Goal: Check status: Check status

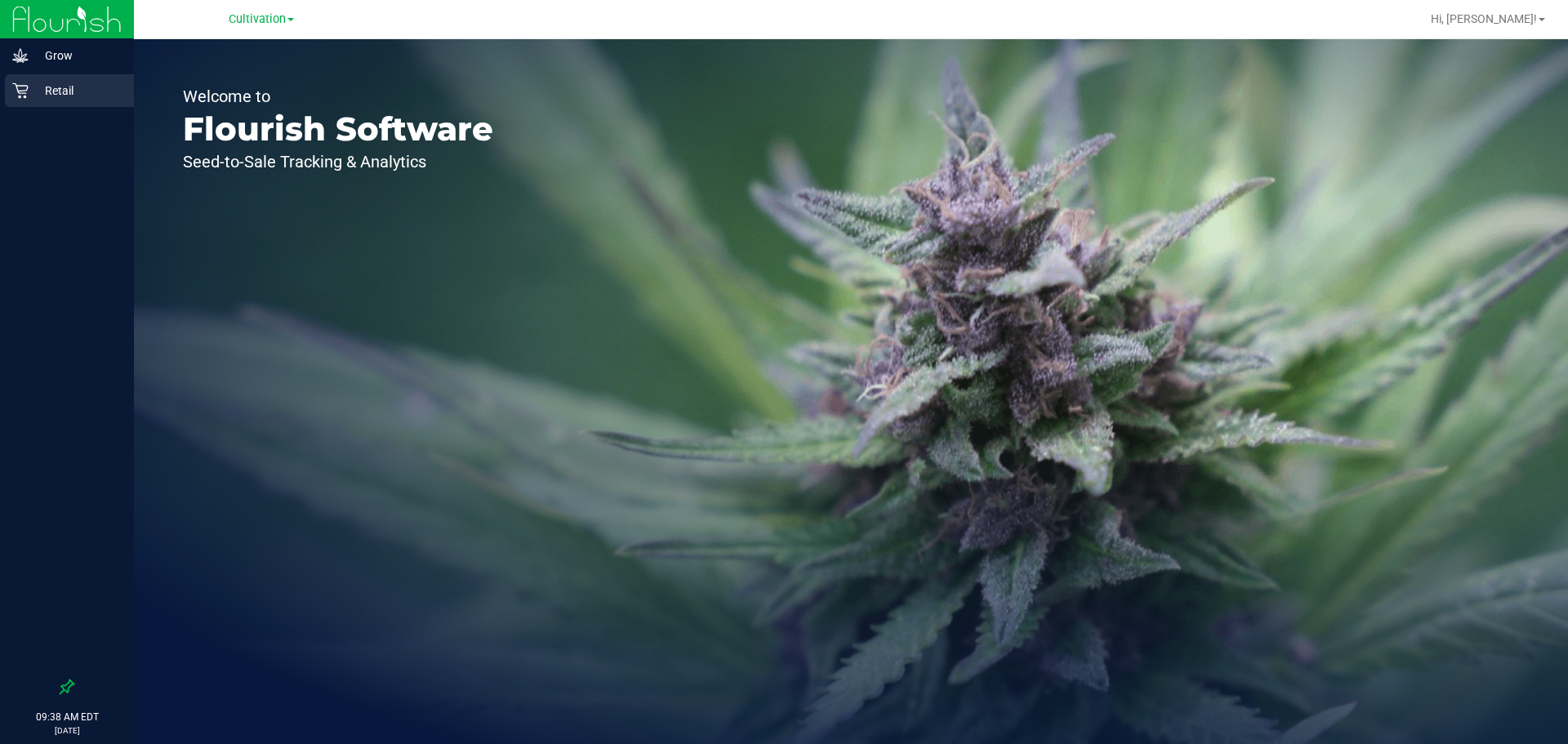
click at [76, 92] on p "Retail" at bounding box center [77, 91] width 98 height 20
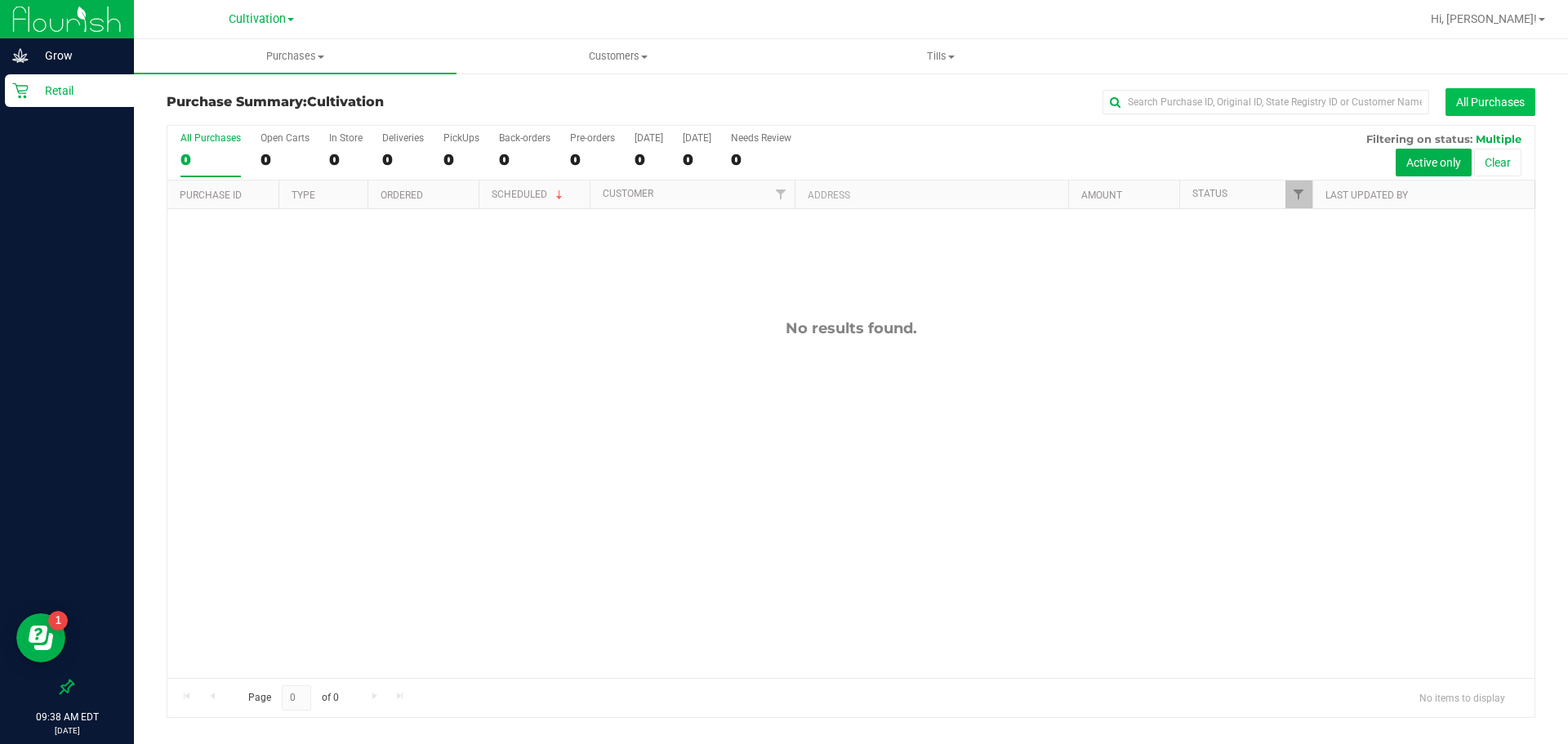
click at [1476, 102] on button "All Purchases" at bounding box center [1491, 101] width 90 height 28
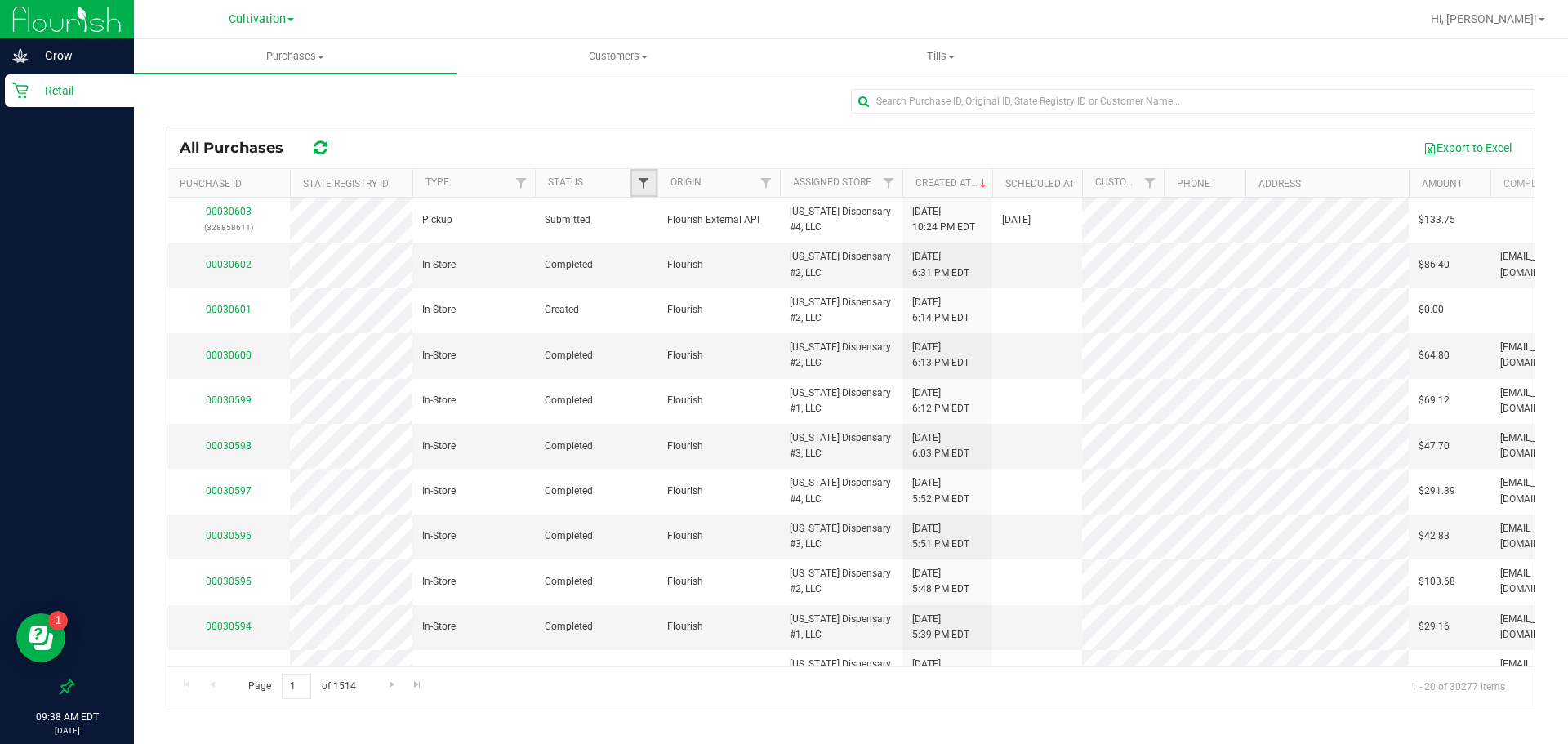
click at [648, 180] on span "Filter" at bounding box center [643, 182] width 13 height 13
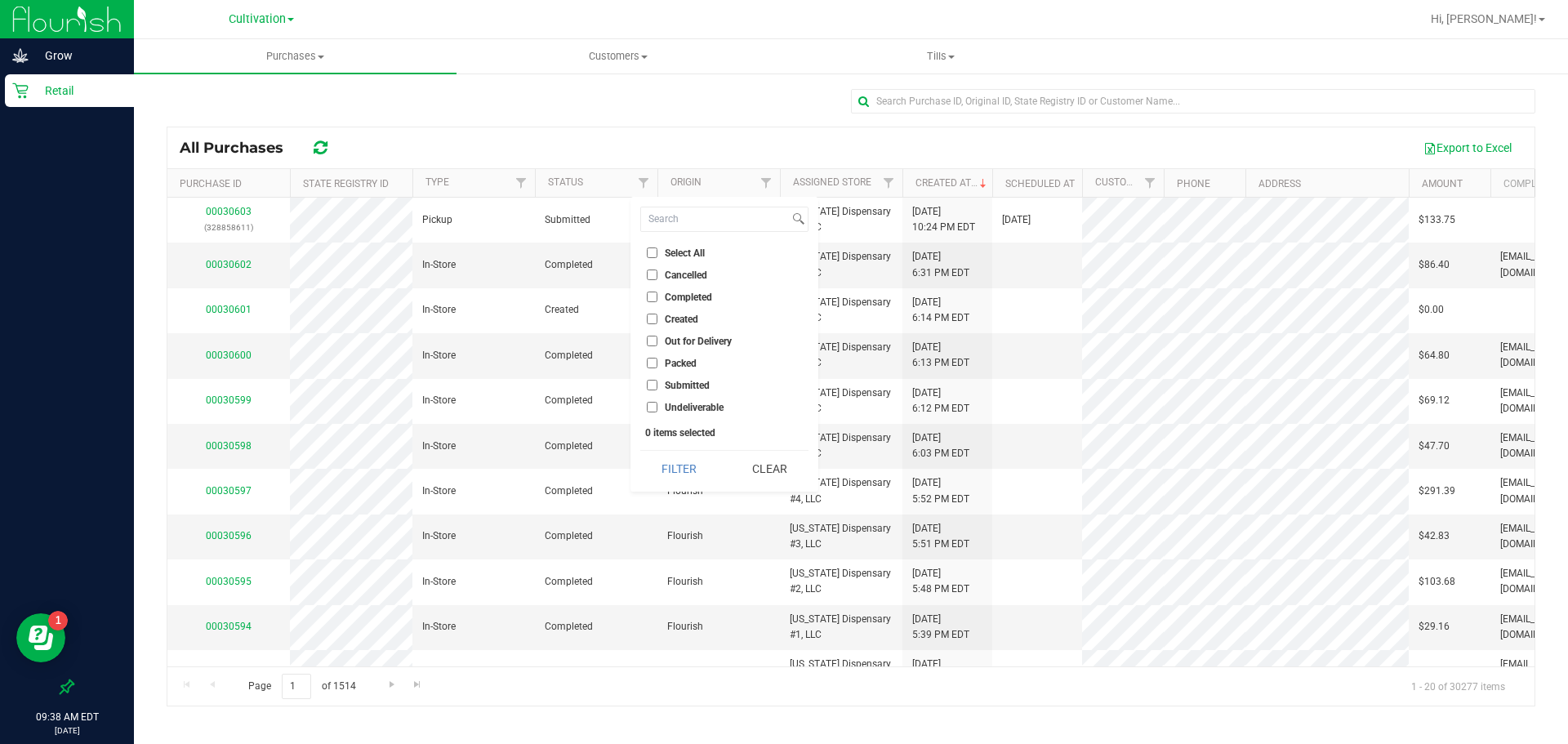
click at [654, 302] on li "Completed" at bounding box center [724, 296] width 168 height 17
click at [654, 297] on input "Completed" at bounding box center [652, 296] width 11 height 11
checkbox input "true"
click at [700, 466] on button "Filter" at bounding box center [679, 468] width 78 height 36
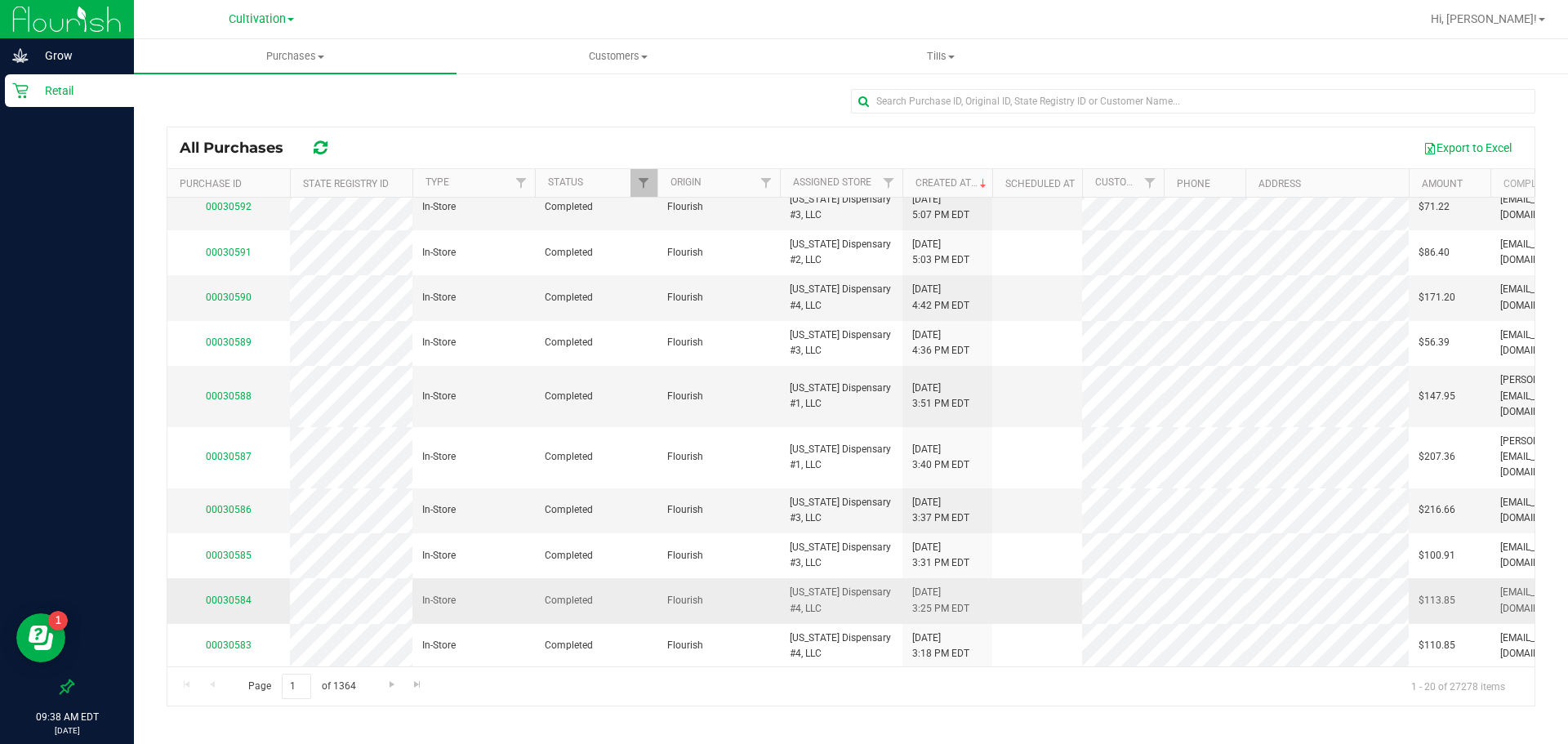
scroll to position [435, 0]
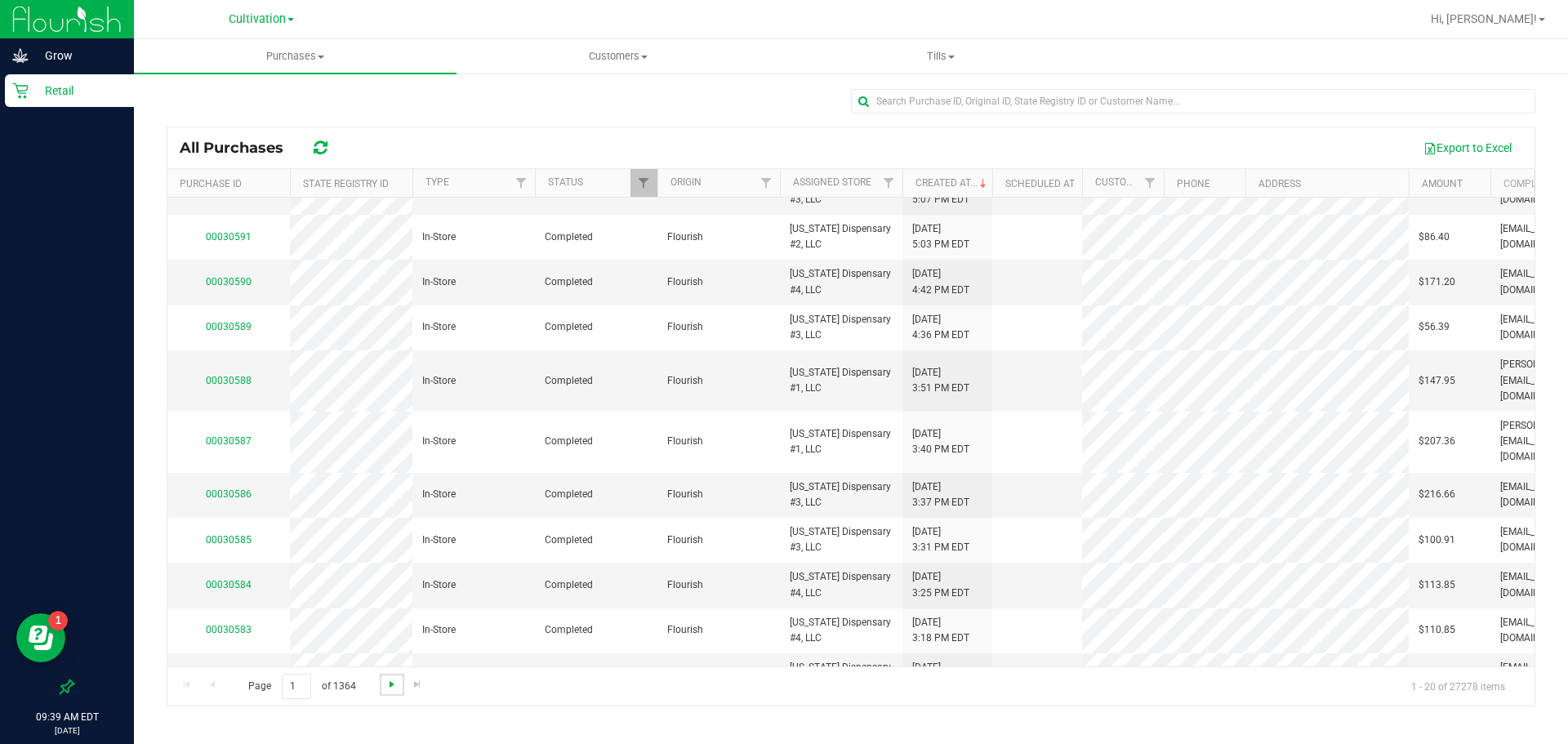
click at [388, 683] on span "Go to the next page" at bounding box center [392, 683] width 13 height 13
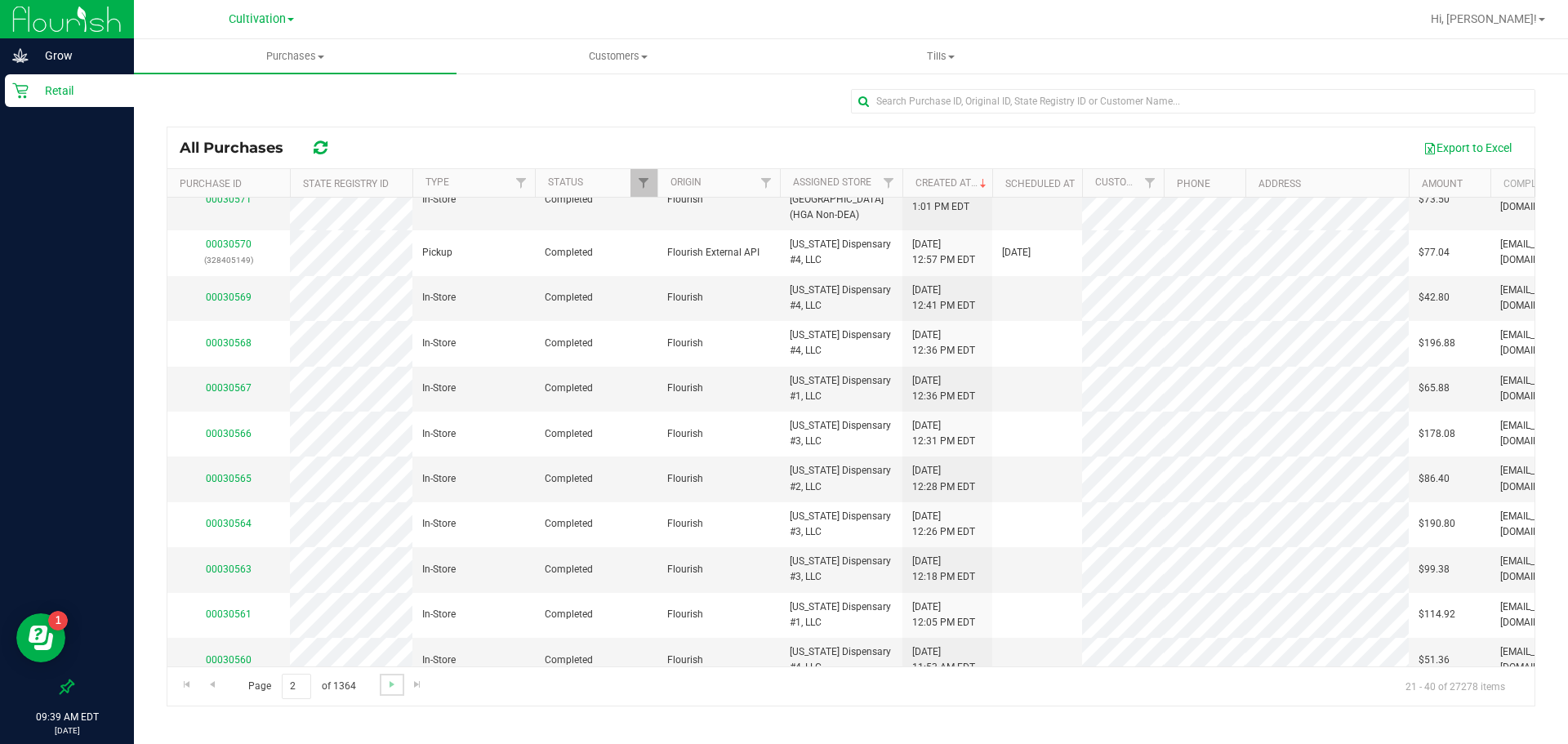
click at [382, 687] on link "Go to the next page" at bounding box center [392, 684] width 24 height 22
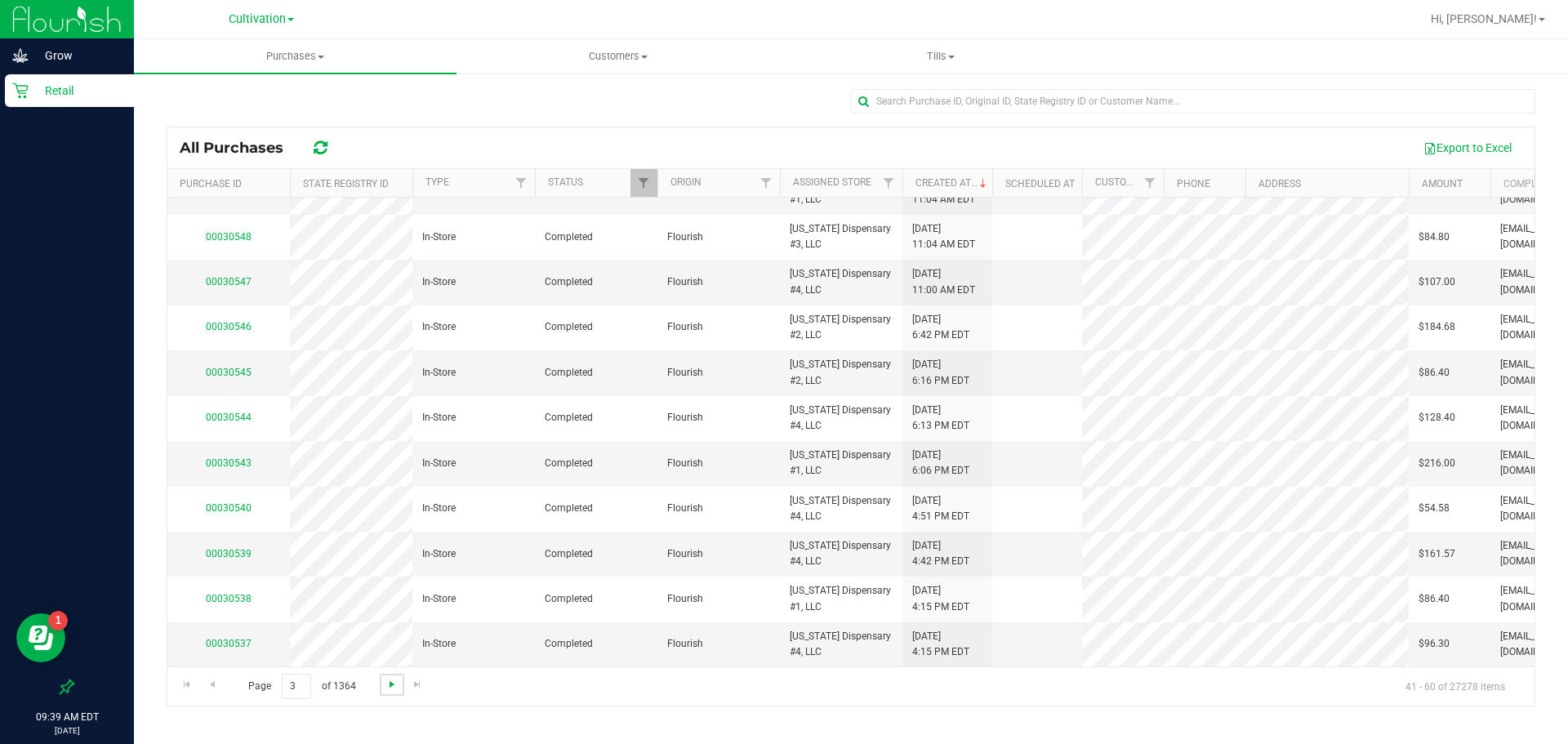
click at [386, 683] on span "Go to the next page" at bounding box center [392, 683] width 13 height 13
click at [390, 680] on span "Go to the next page" at bounding box center [392, 683] width 13 height 13
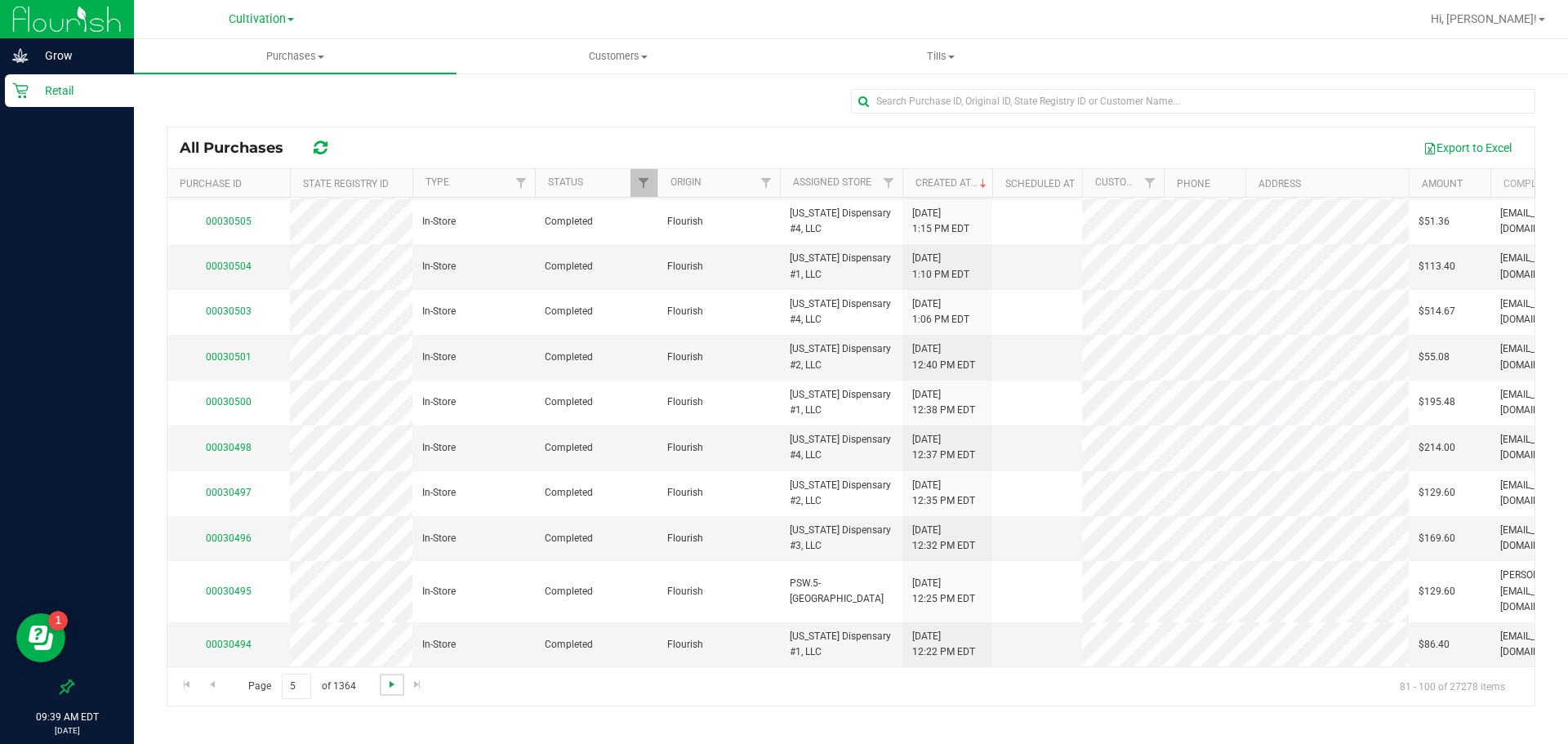
click at [396, 688] on span "Go to the next page" at bounding box center [392, 683] width 13 height 13
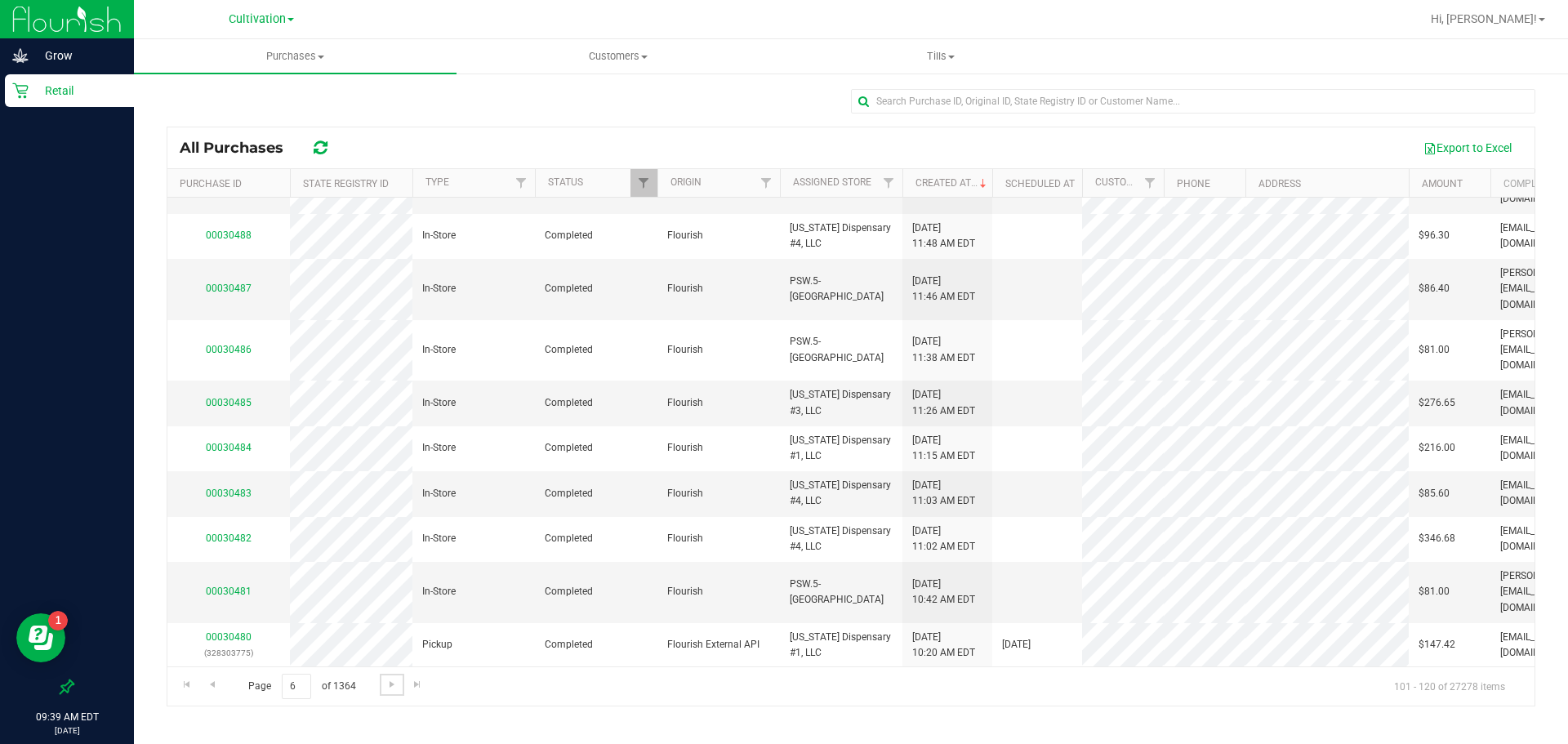
scroll to position [467, 0]
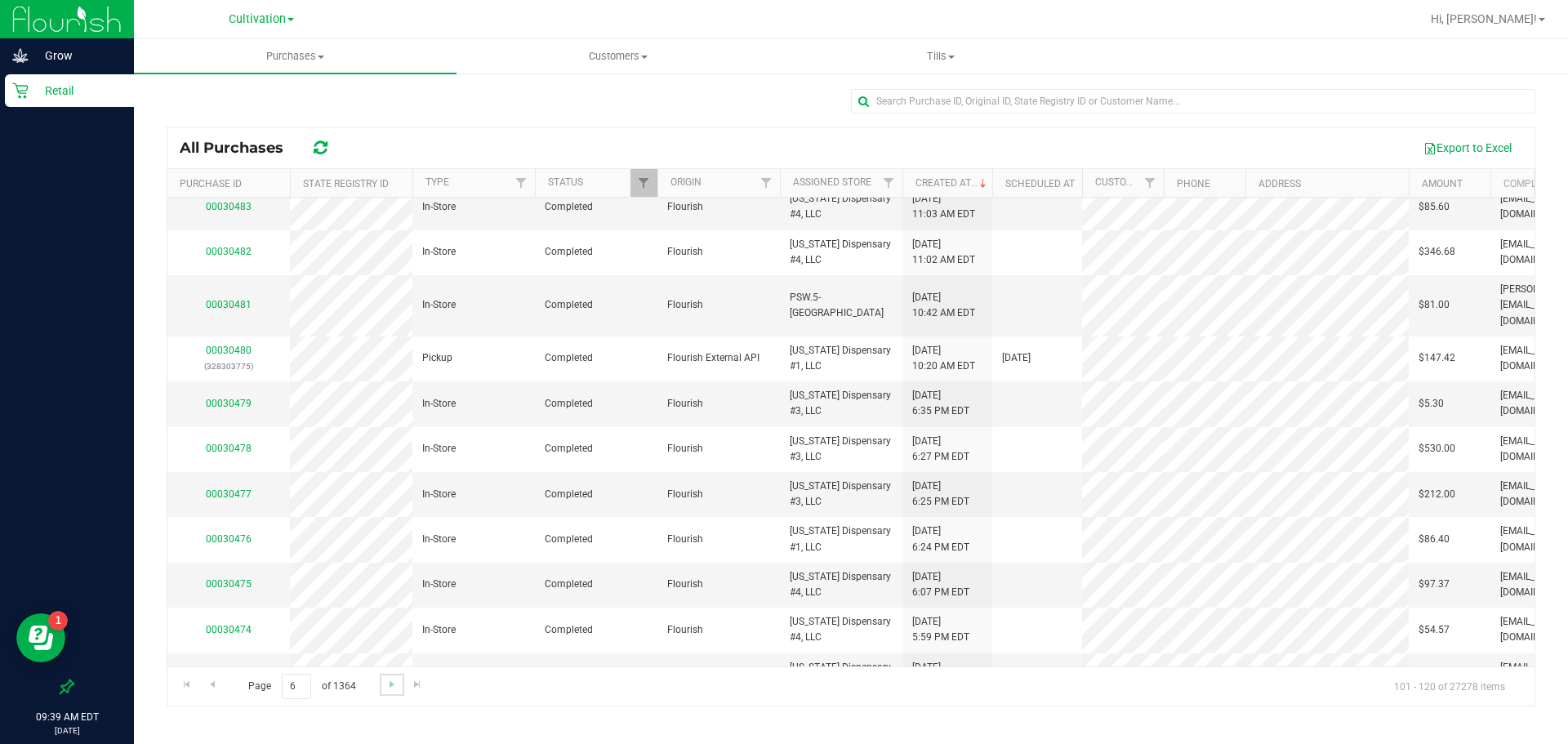
click at [393, 691] on link "Go to the next page" at bounding box center [392, 684] width 24 height 22
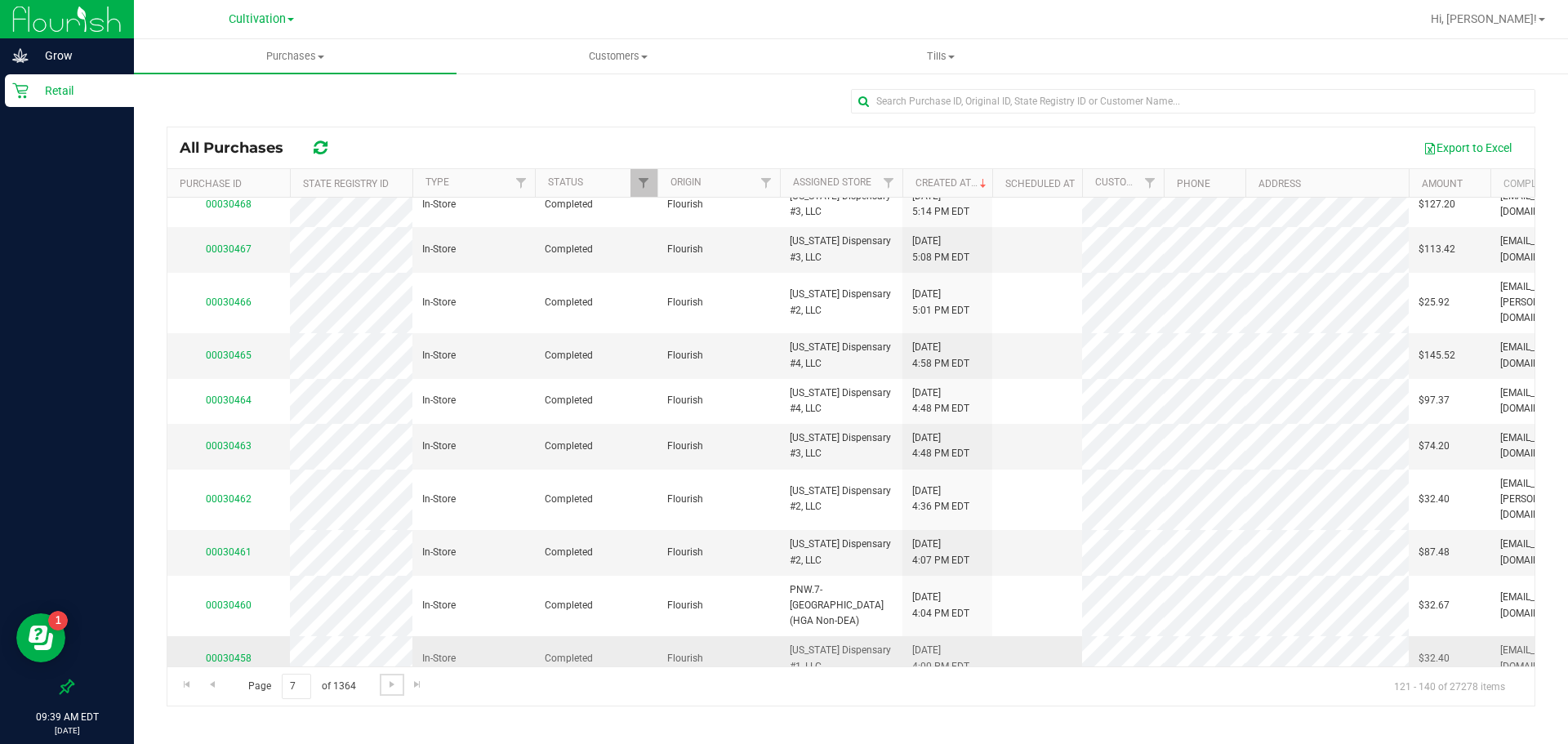
scroll to position [435, 0]
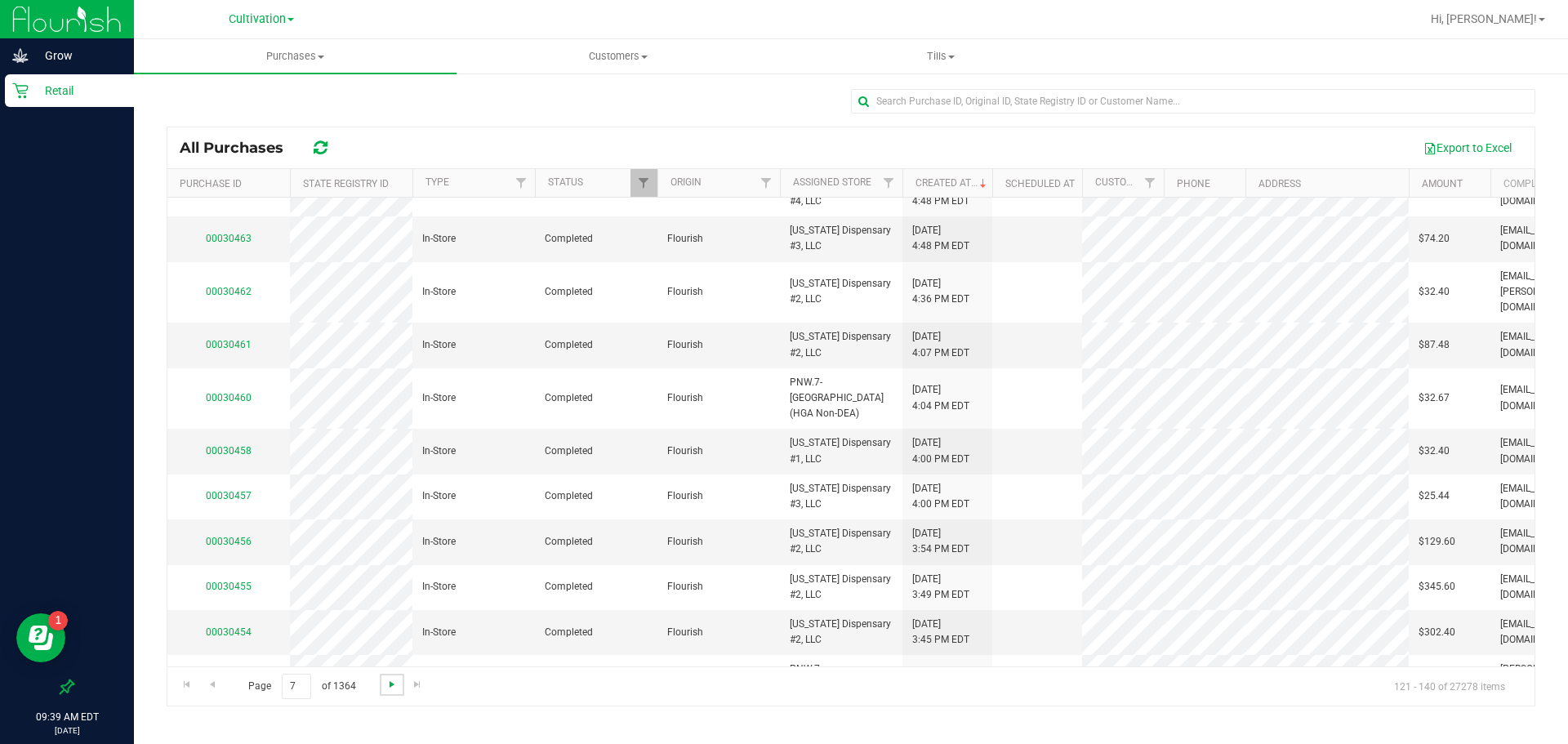
click at [390, 683] on span "Go to the next page" at bounding box center [392, 683] width 13 height 13
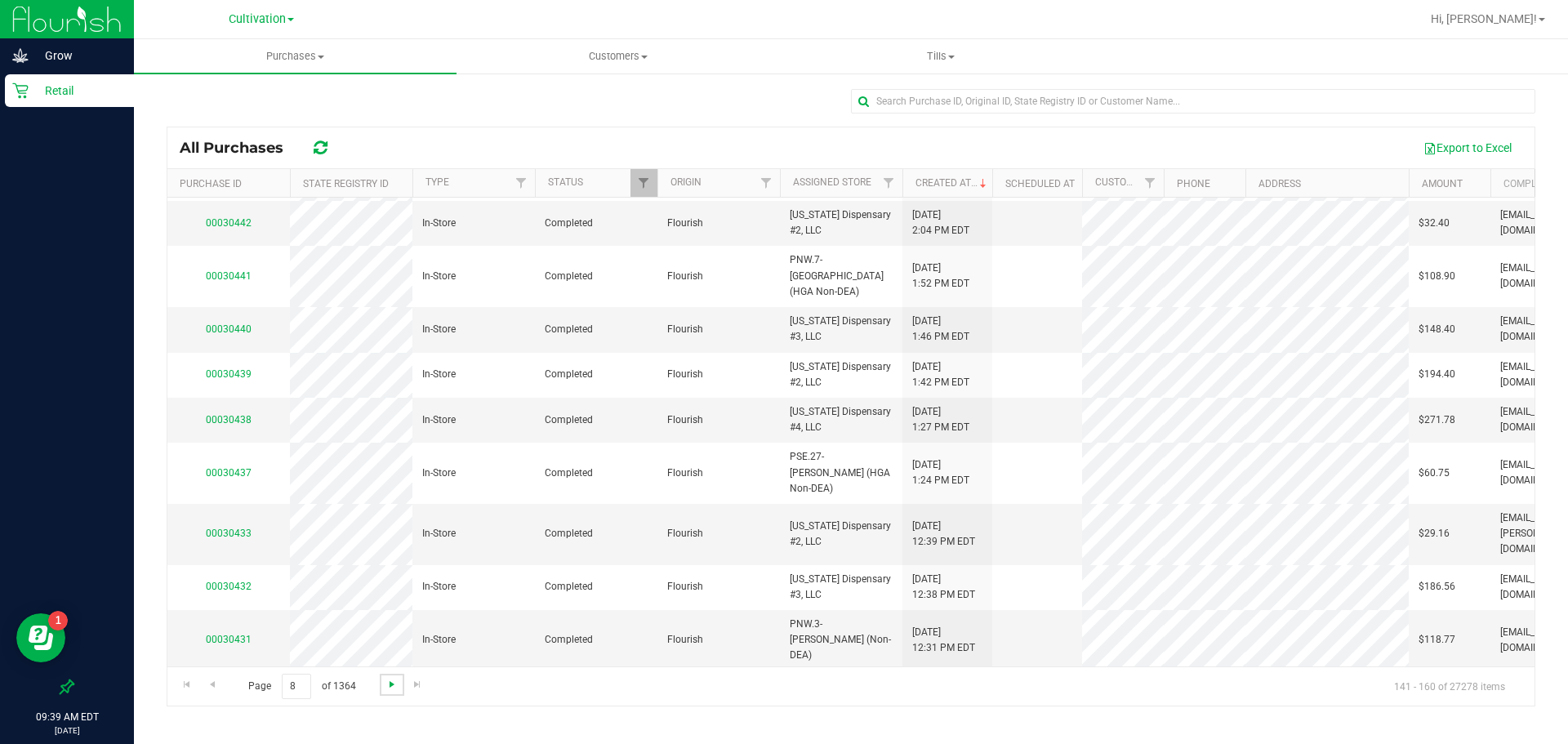
click at [386, 683] on span "Go to the next page" at bounding box center [392, 683] width 13 height 13
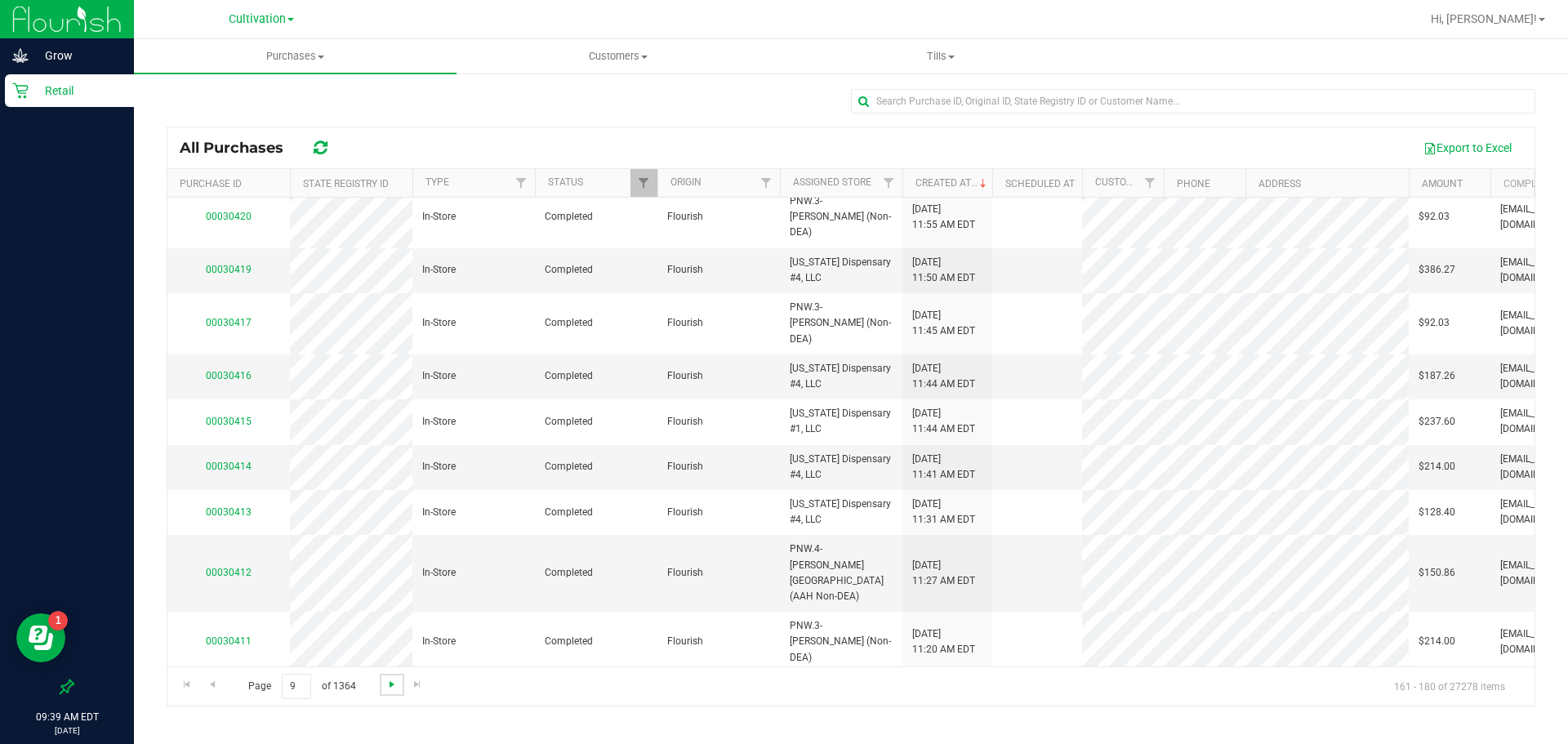
click at [394, 686] on span "Go to the next page" at bounding box center [392, 683] width 13 height 13
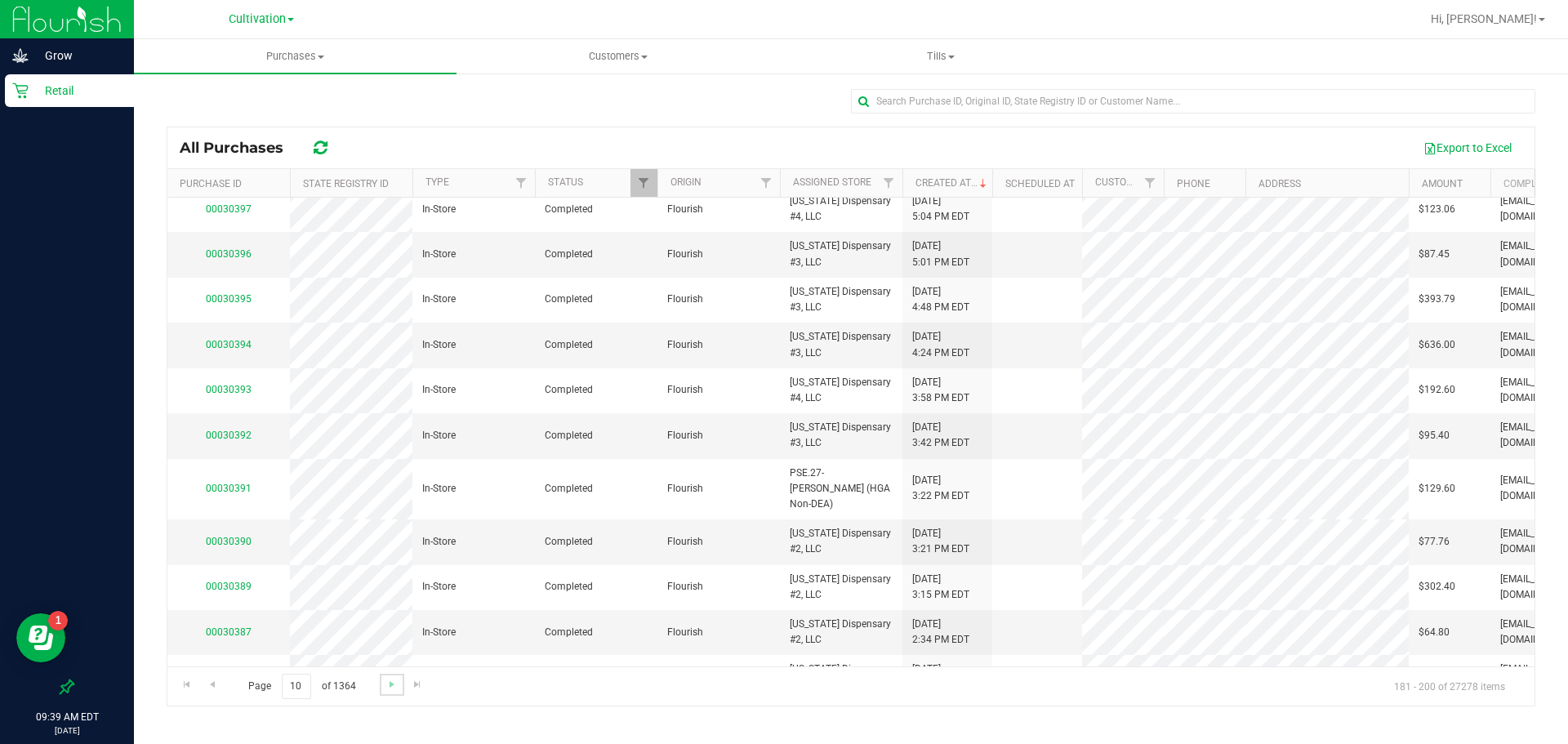
click at [380, 684] on link "Go to the next page" at bounding box center [392, 684] width 24 height 22
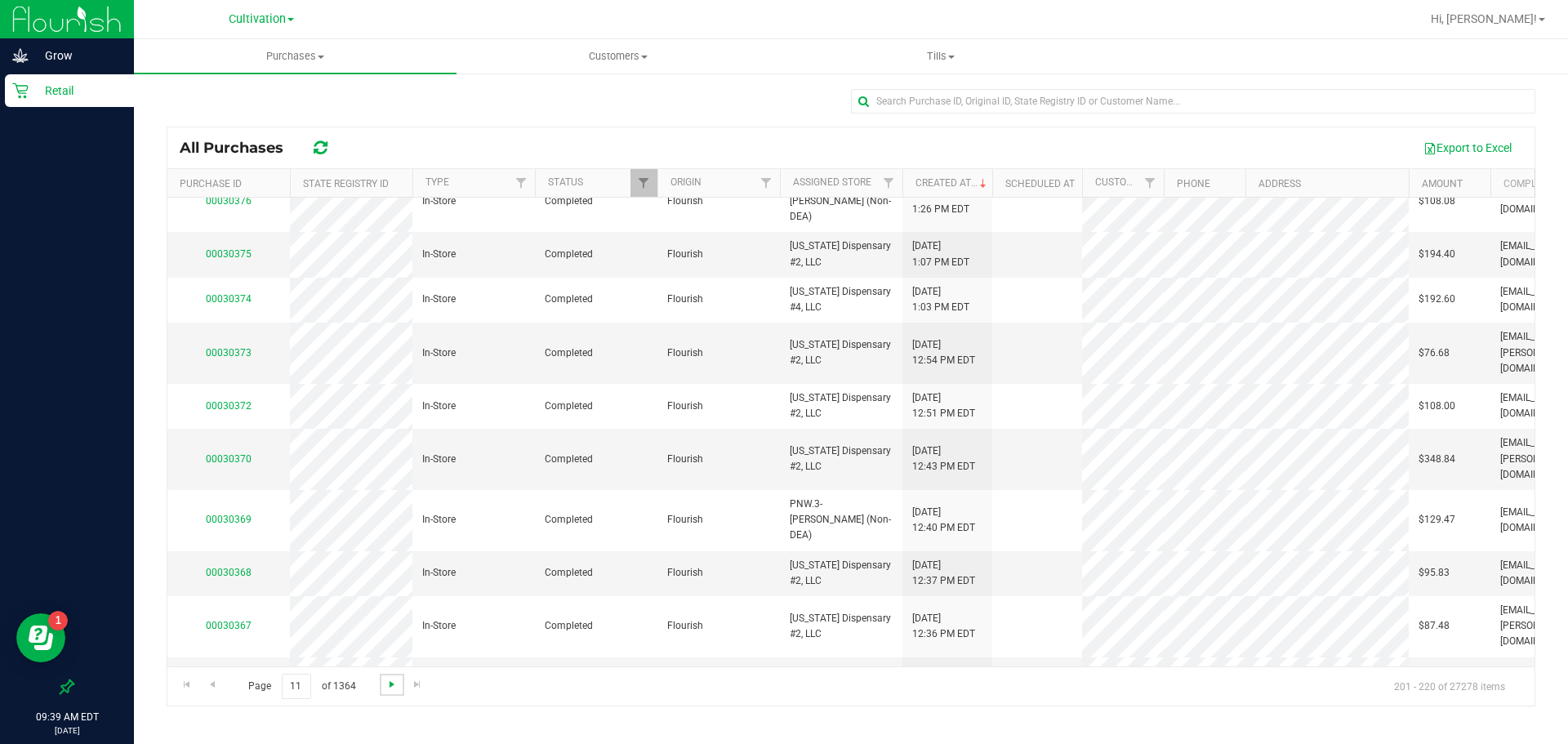
click at [391, 679] on span "Go to the next page" at bounding box center [392, 683] width 13 height 13
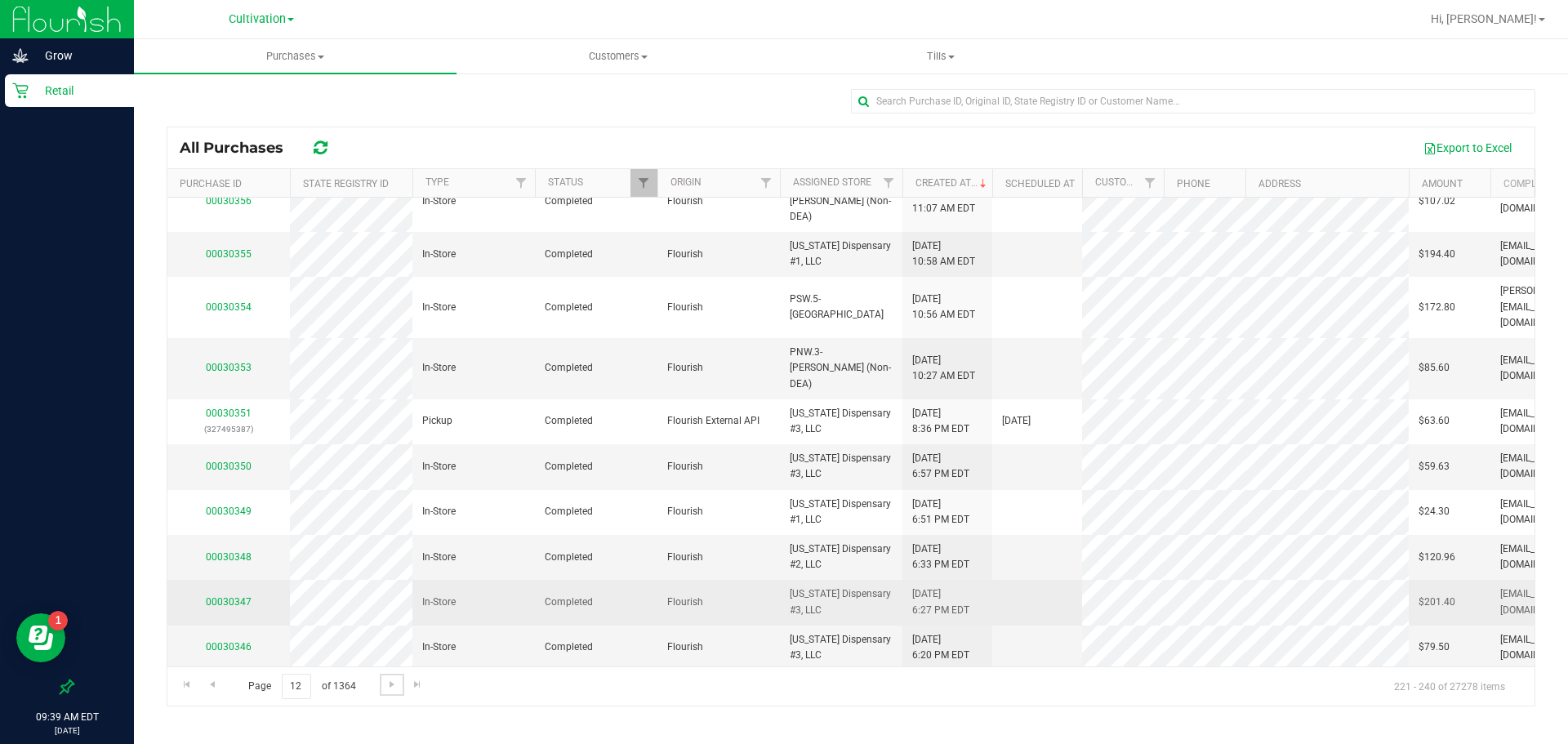
scroll to position [450, 0]
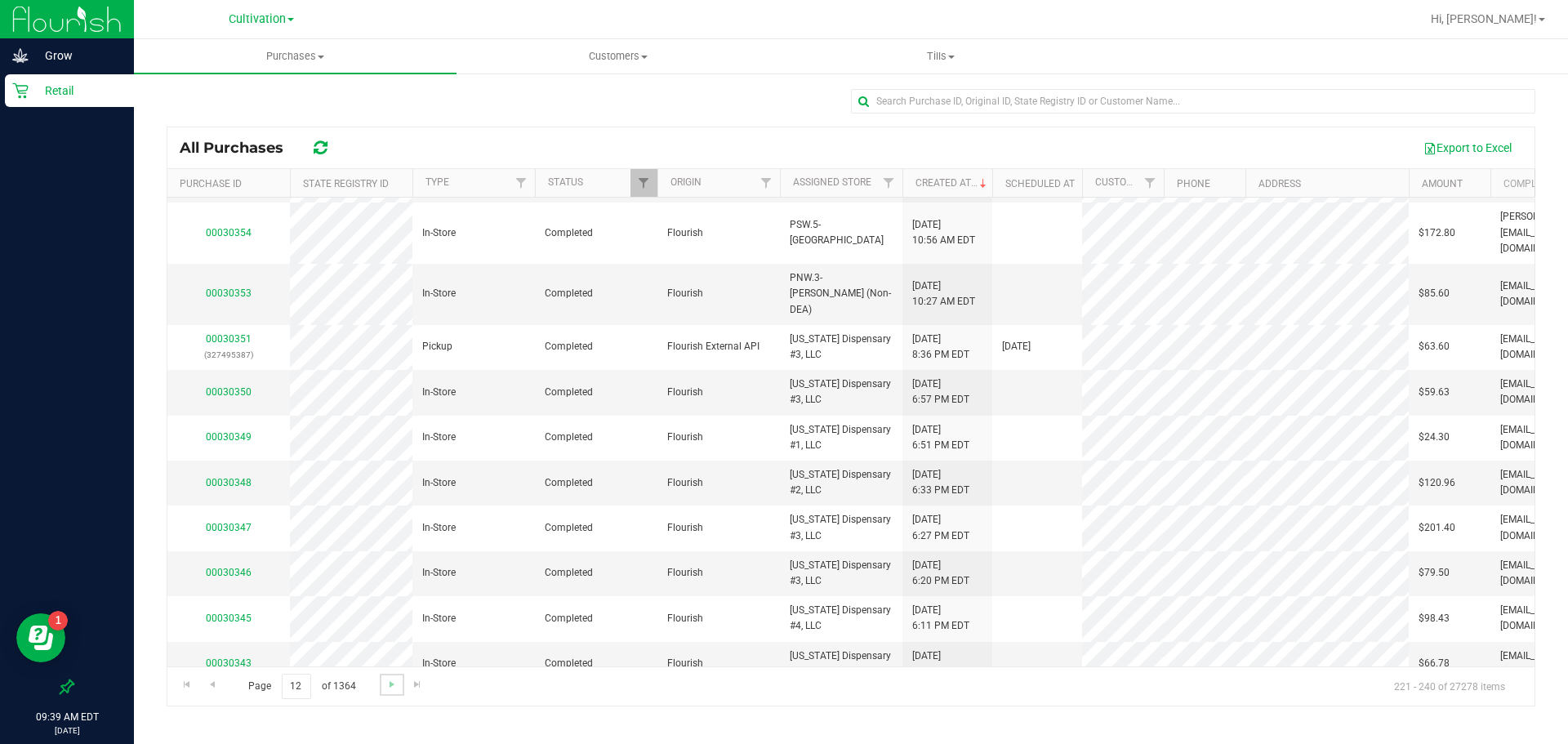
click at [390, 691] on link "Go to the next page" at bounding box center [392, 684] width 24 height 22
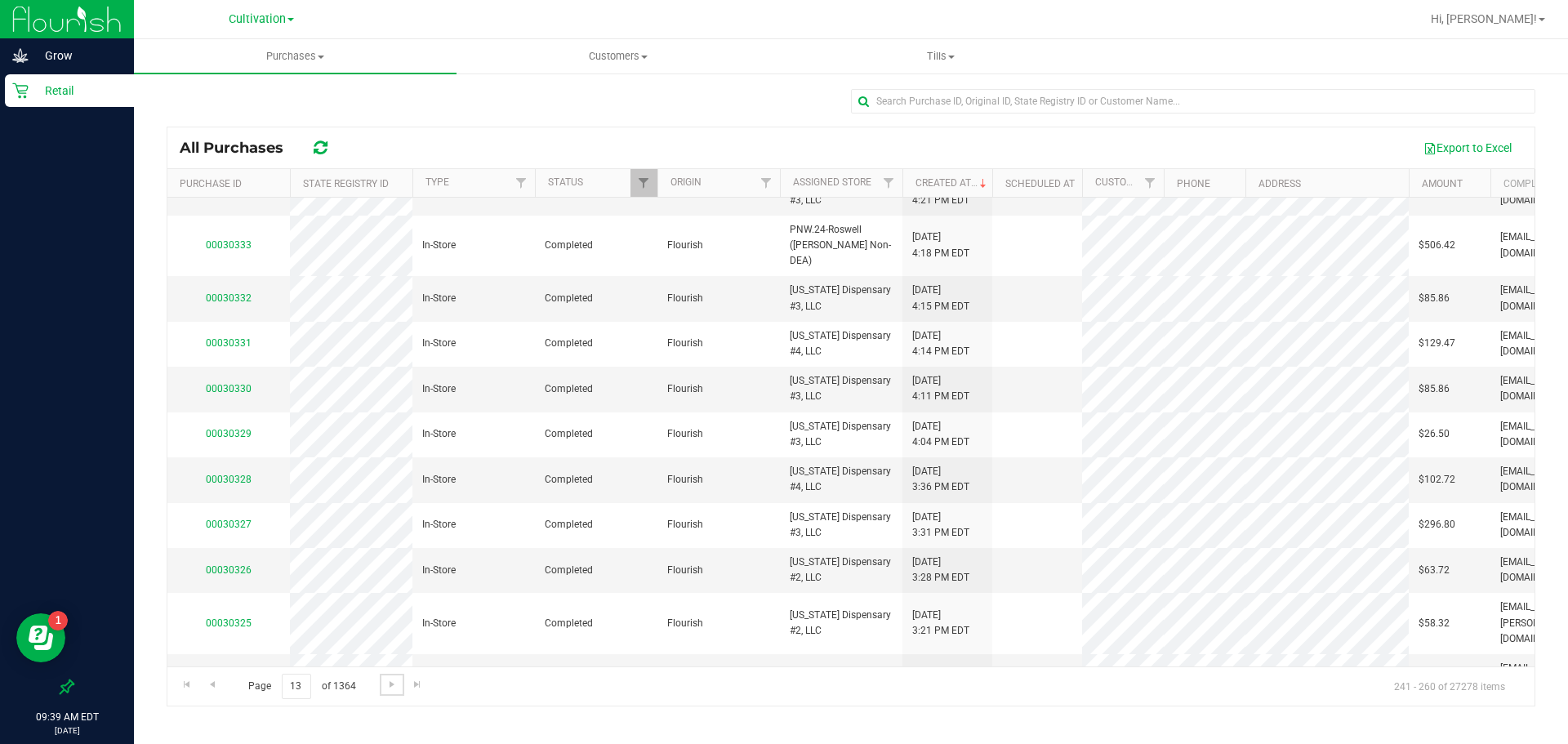
scroll to position [435, 0]
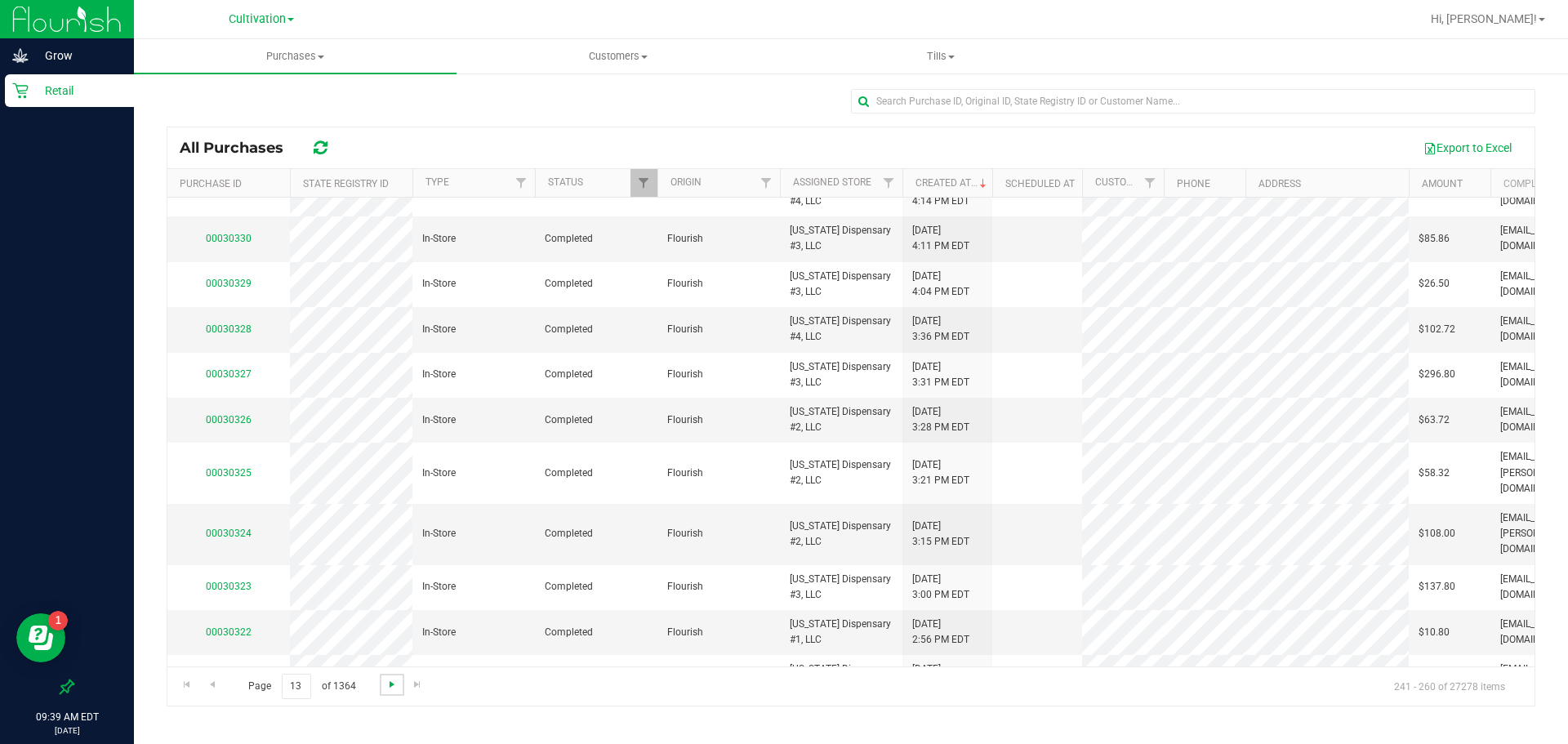
click at [391, 686] on span "Go to the next page" at bounding box center [392, 683] width 13 height 13
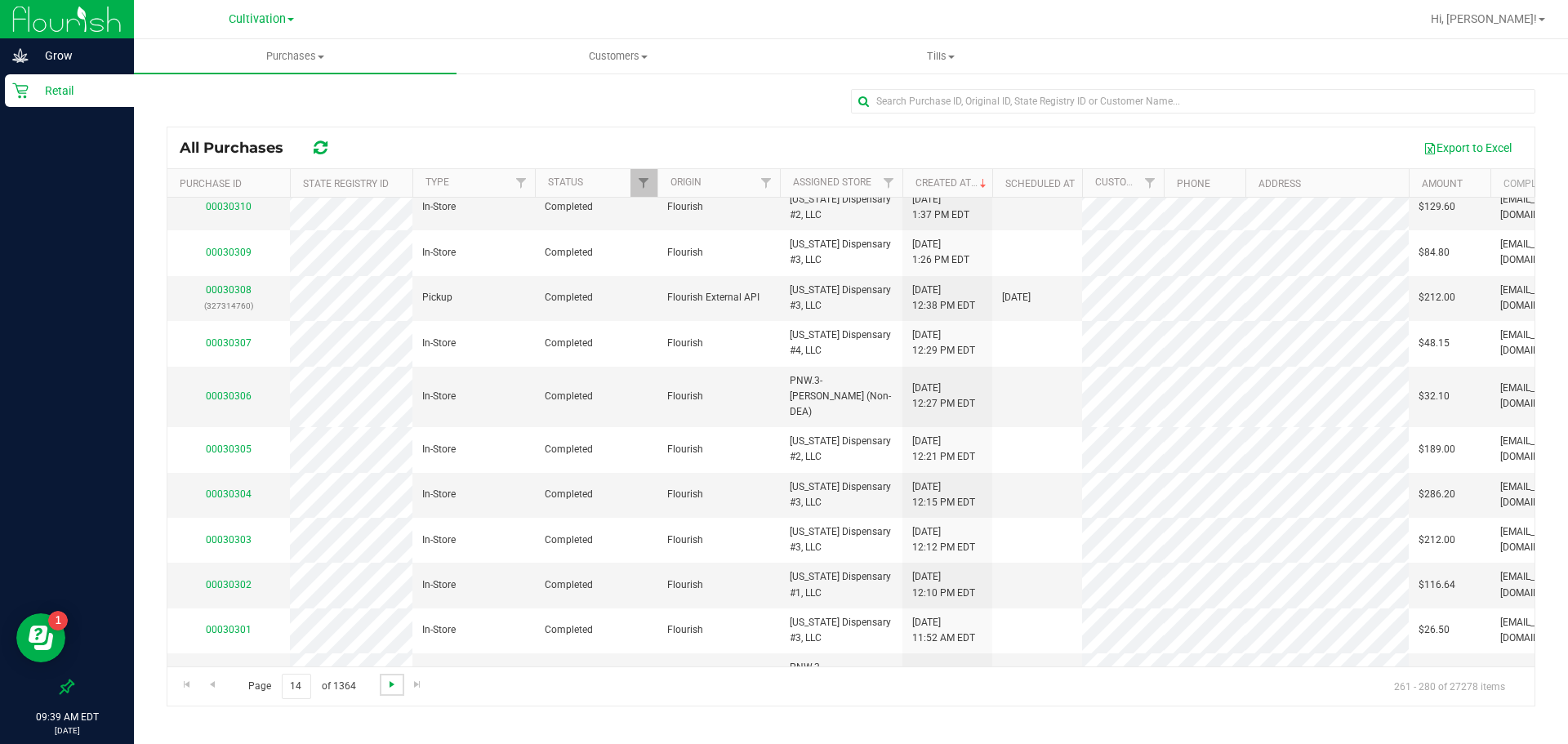
click at [392, 680] on span "Go to the next page" at bounding box center [392, 683] width 13 height 13
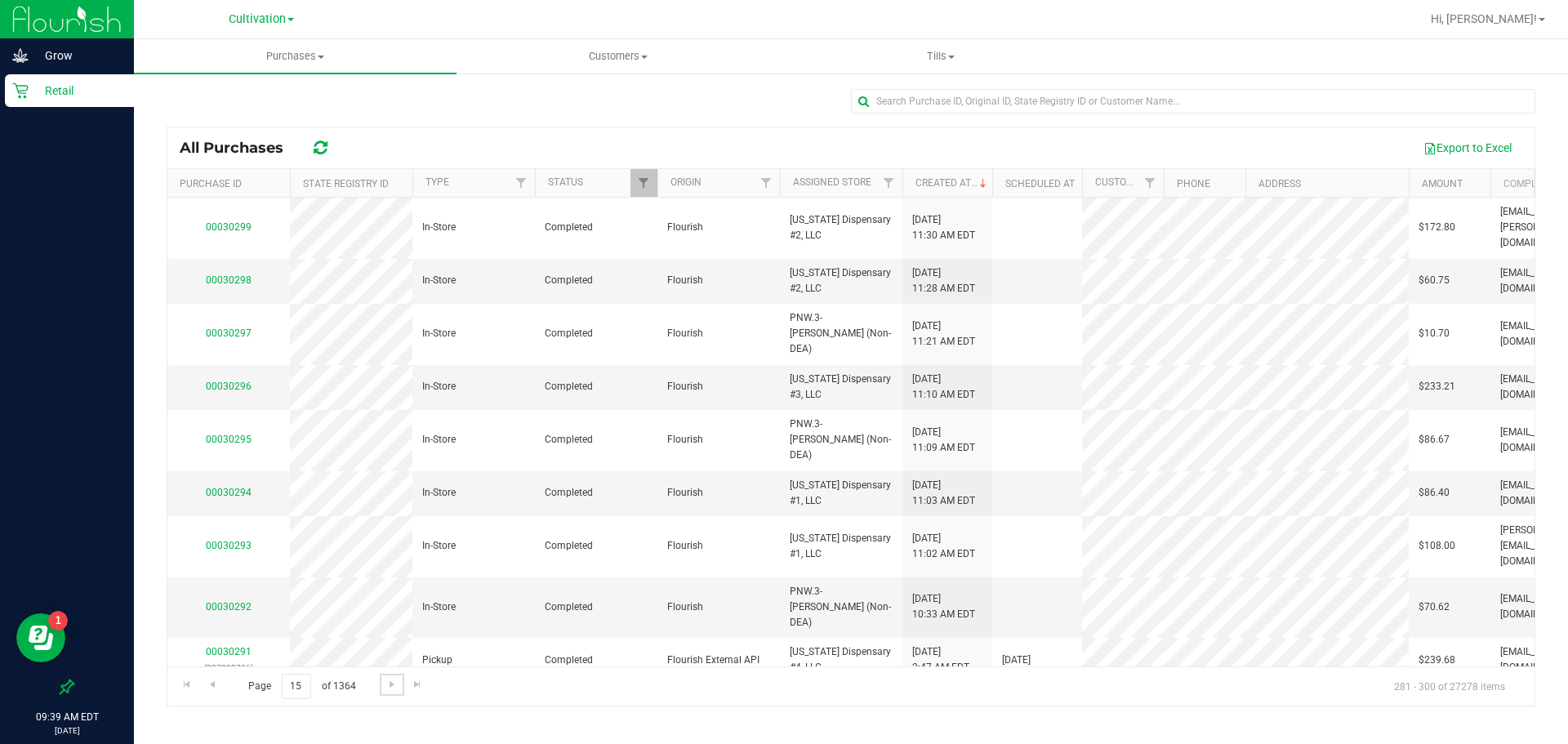
scroll to position [0, 0]
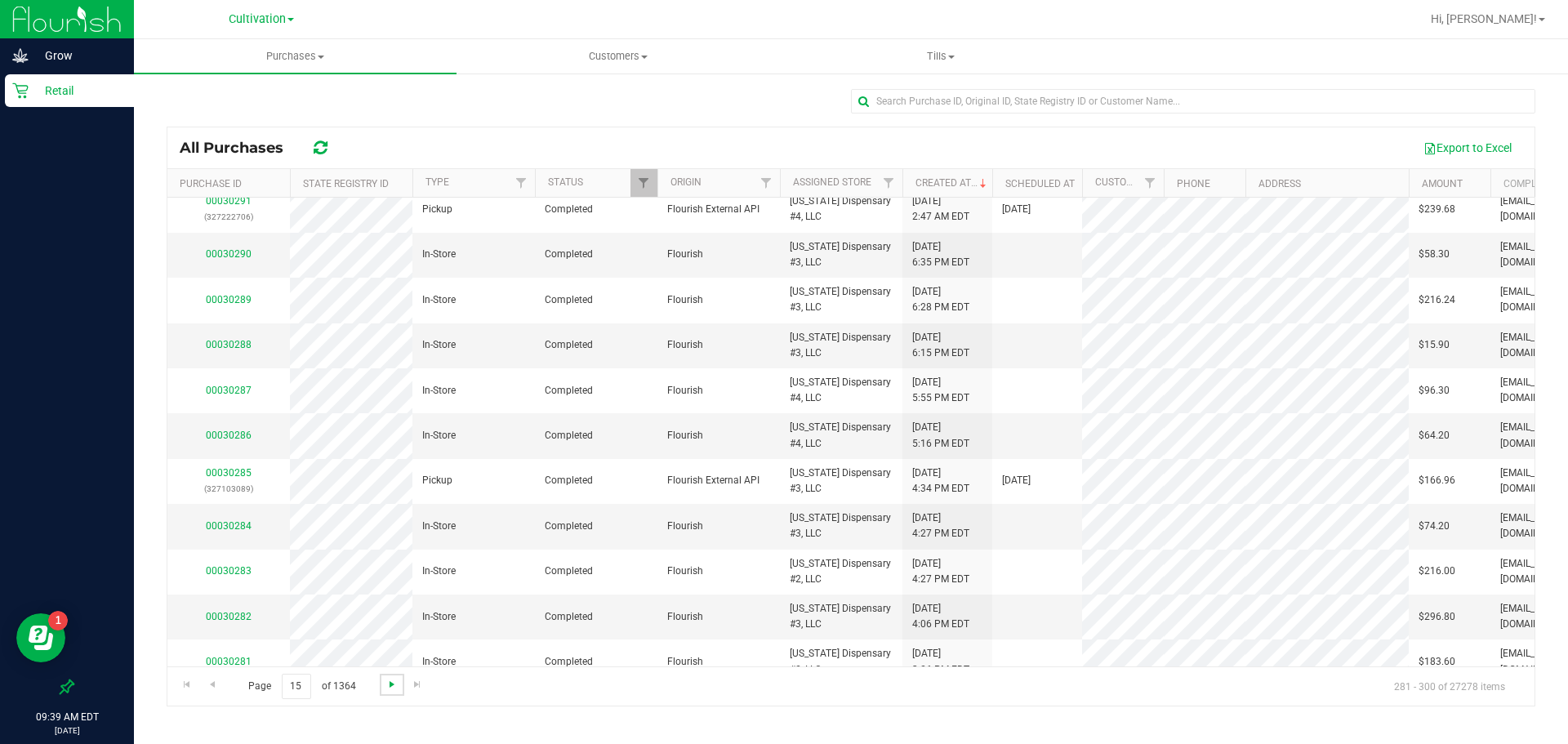
click at [390, 684] on span "Go to the next page" at bounding box center [392, 683] width 13 height 13
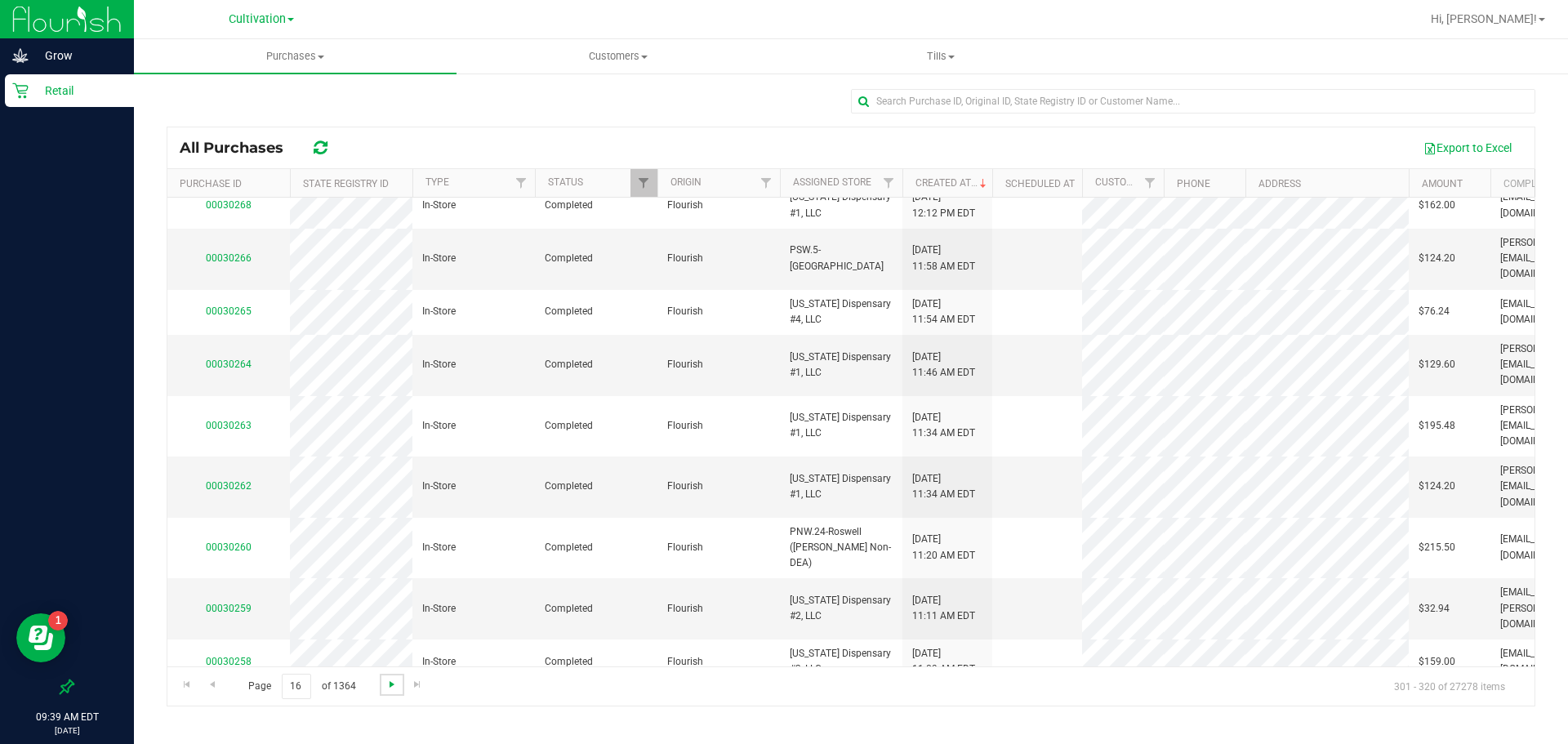
click at [389, 682] on span "Go to the next page" at bounding box center [392, 683] width 13 height 13
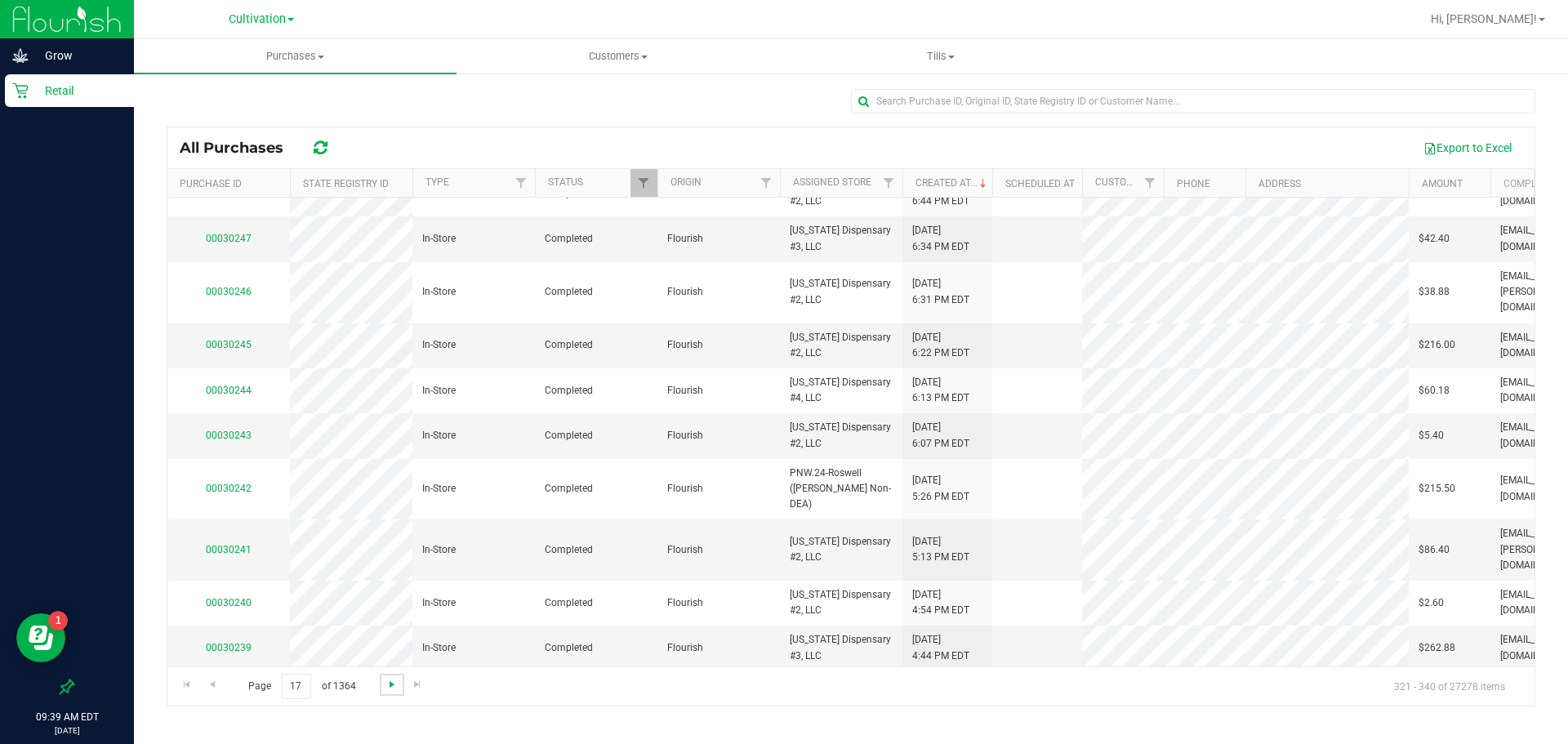
click at [391, 684] on span "Go to the next page" at bounding box center [392, 683] width 13 height 13
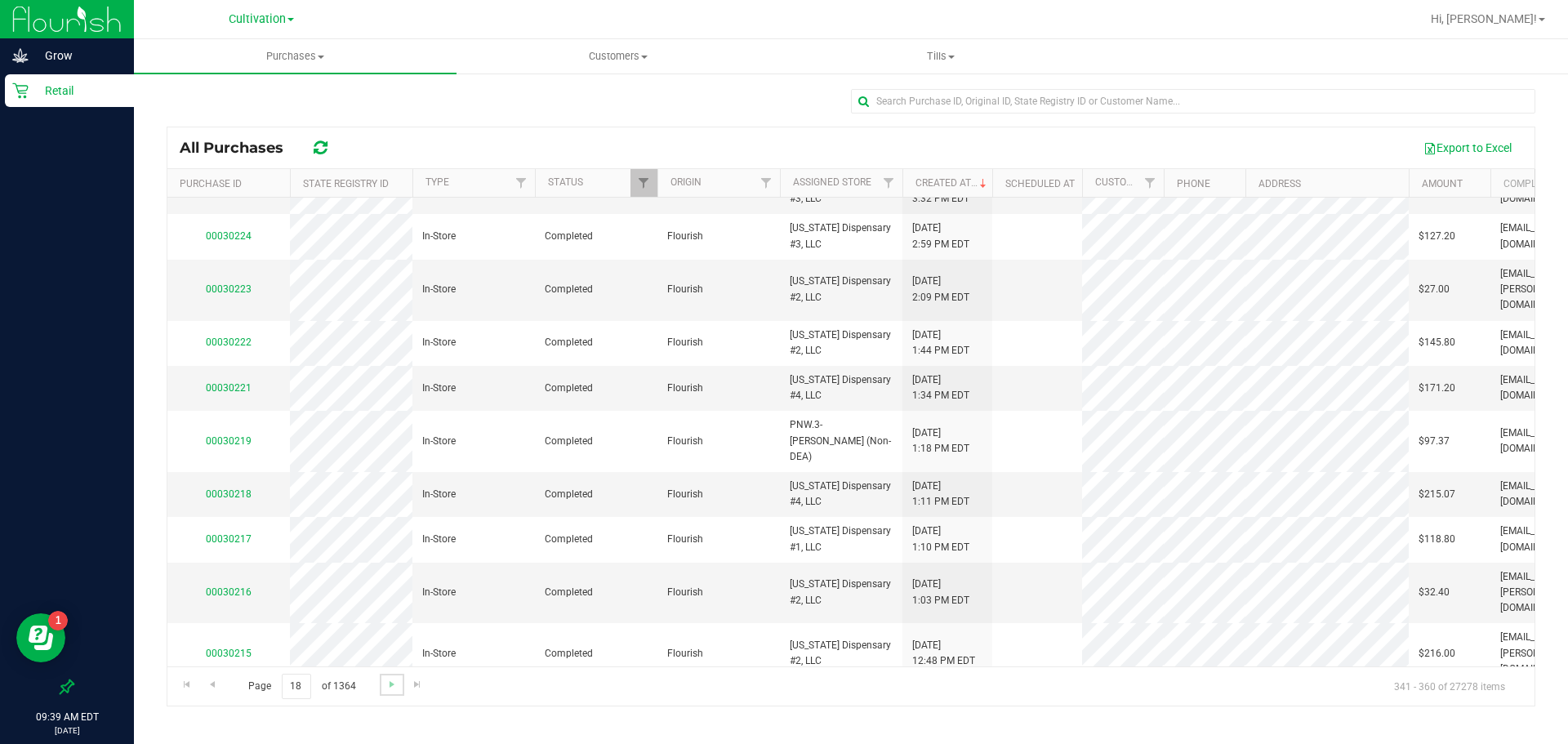
click at [380, 683] on link "Go to the next page" at bounding box center [392, 684] width 24 height 22
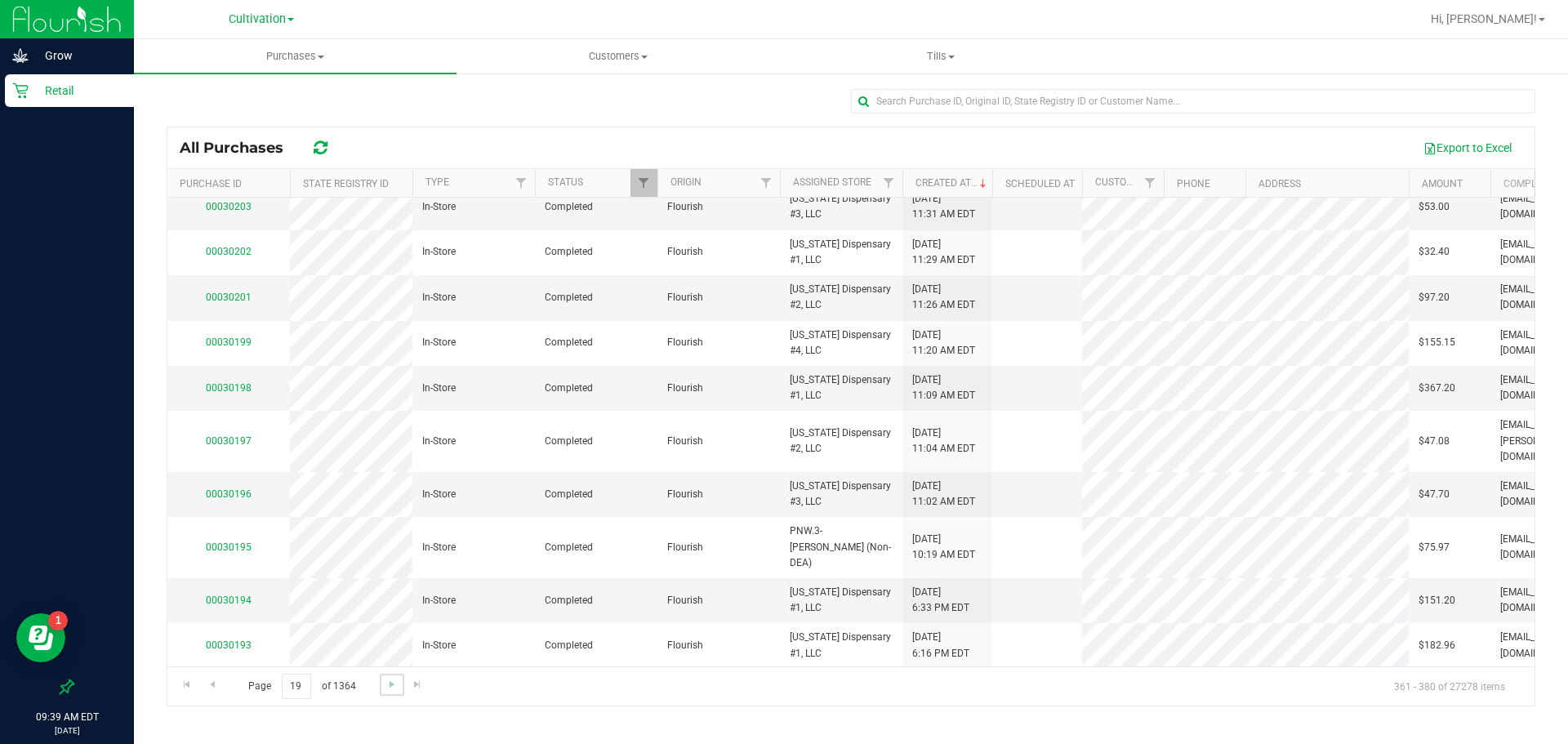
click at [390, 694] on link "Go to the next page" at bounding box center [392, 684] width 24 height 22
